Goal: Navigation & Orientation: Find specific page/section

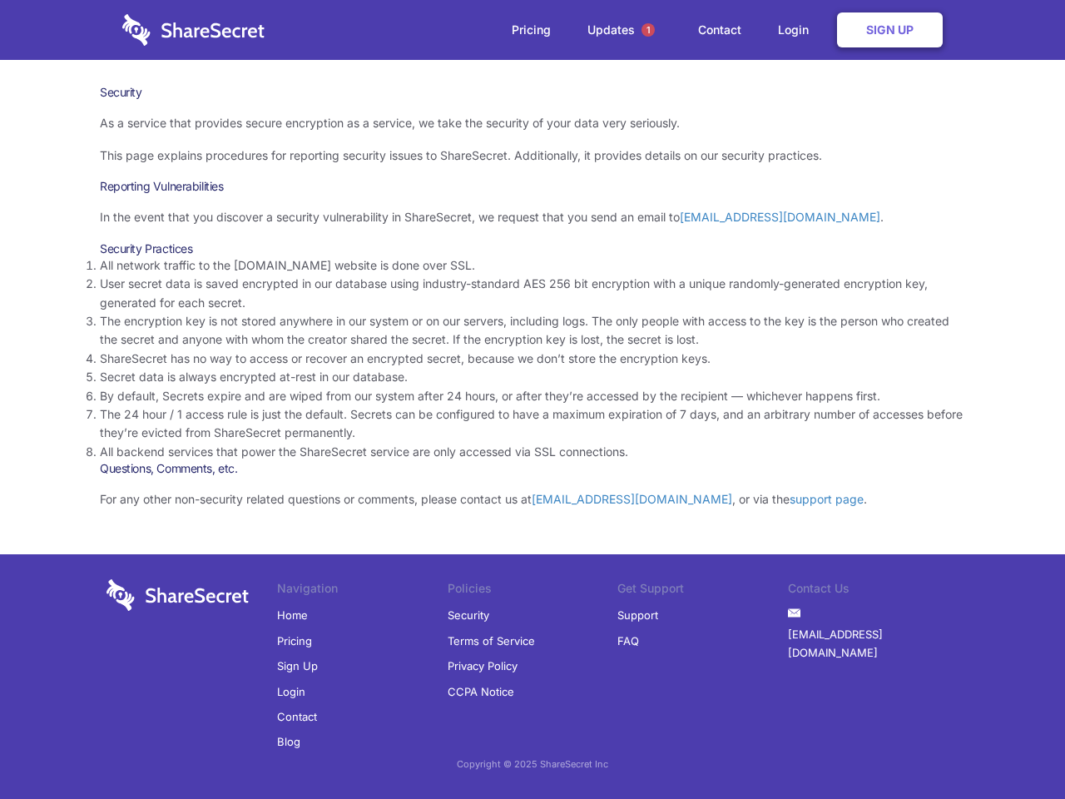
click at [532, 399] on li "By default, Secrets expire and are wiped from our system after 24 hours, or aft…" at bounding box center [532, 396] width 865 height 18
click at [648, 30] on span "1" at bounding box center [647, 29] width 13 height 13
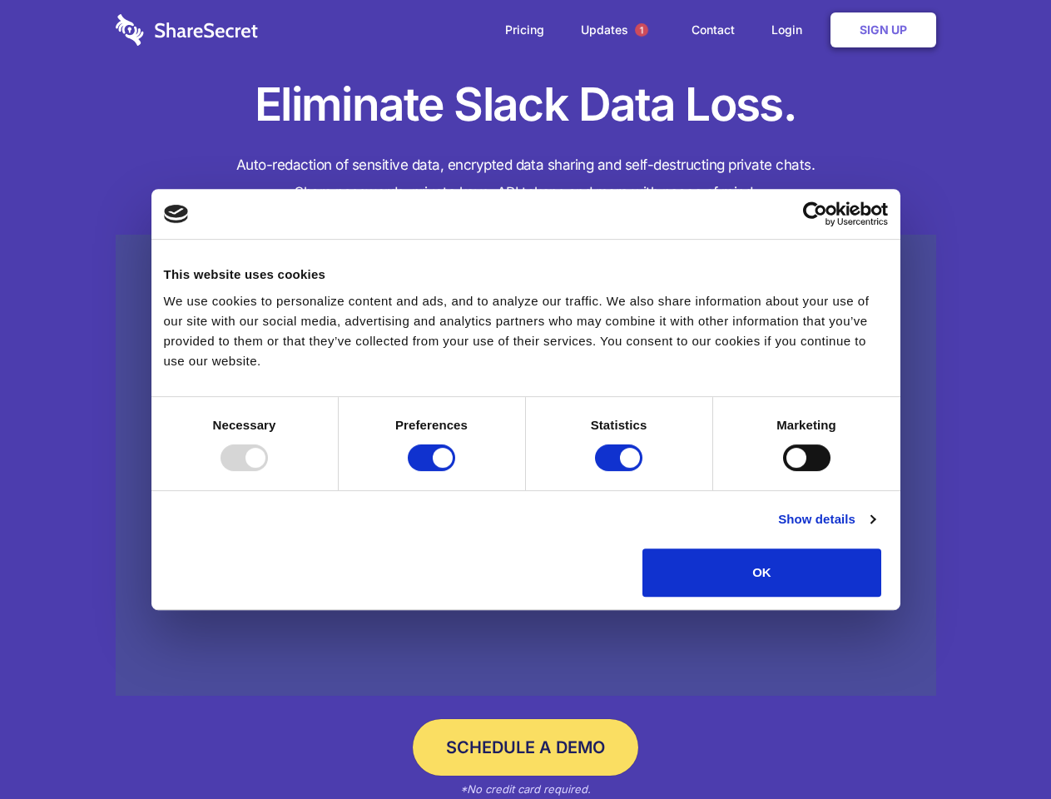
click at [268, 471] on div at bounding box center [243, 457] width 47 height 27
click at [455, 471] on input "Preferences" at bounding box center [431, 457] width 47 height 27
checkbox input "false"
click at [621, 471] on input "Statistics" at bounding box center [618, 457] width 47 height 27
checkbox input "false"
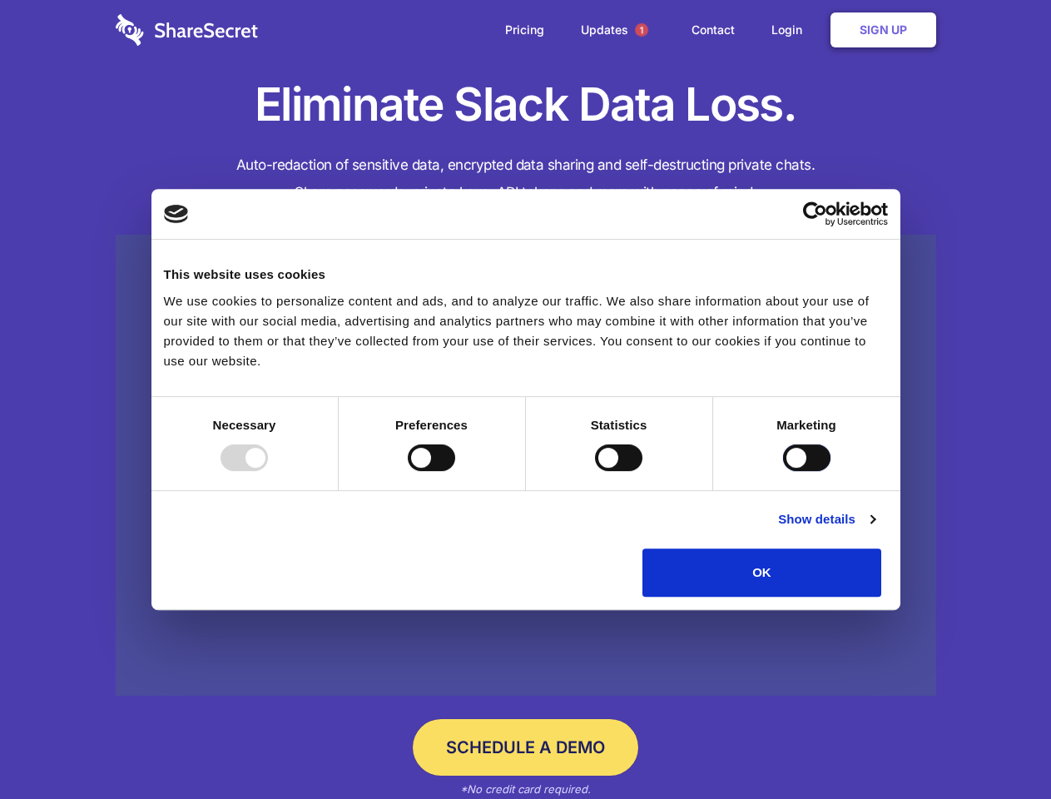
click at [783, 471] on input "Marketing" at bounding box center [806, 457] width 47 height 27
checkbox input "true"
click at [874, 529] on link "Show details" at bounding box center [826, 519] width 97 height 20
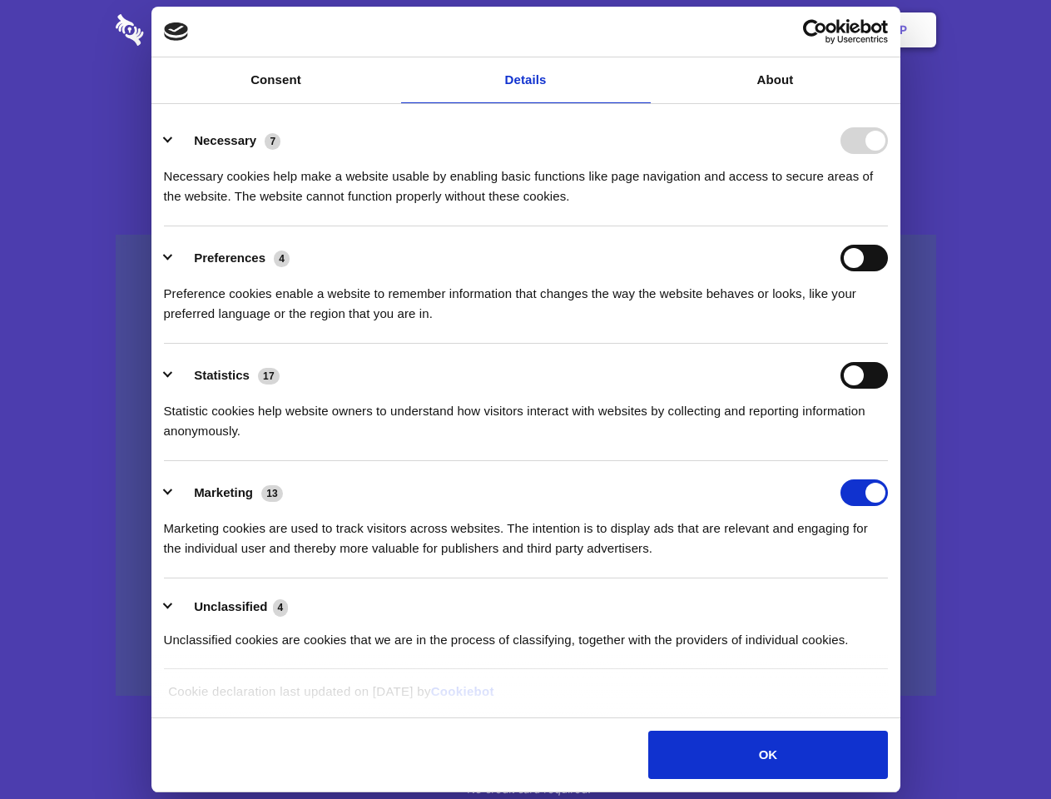
click at [888, 226] on li "Necessary 7 Necessary cookies help make a website usable by enabling basic func…" at bounding box center [526, 167] width 724 height 117
click at [641, 30] on span "1" at bounding box center [641, 29] width 13 height 13
